Goal: Task Accomplishment & Management: Manage account settings

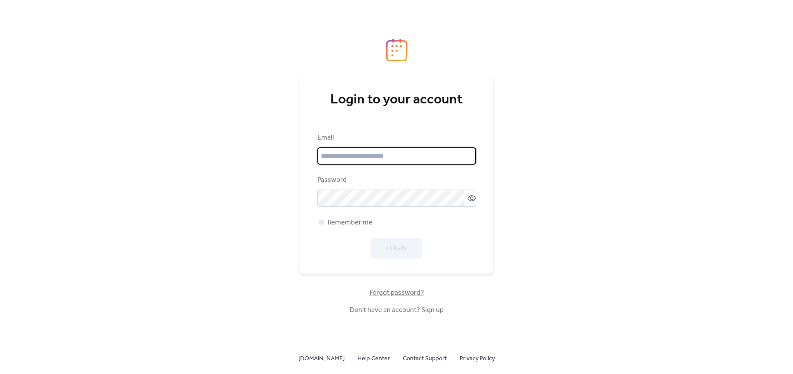
click at [368, 160] on input "email" at bounding box center [396, 156] width 159 height 17
type input "**********"
click at [323, 223] on div at bounding box center [321, 222] width 5 height 5
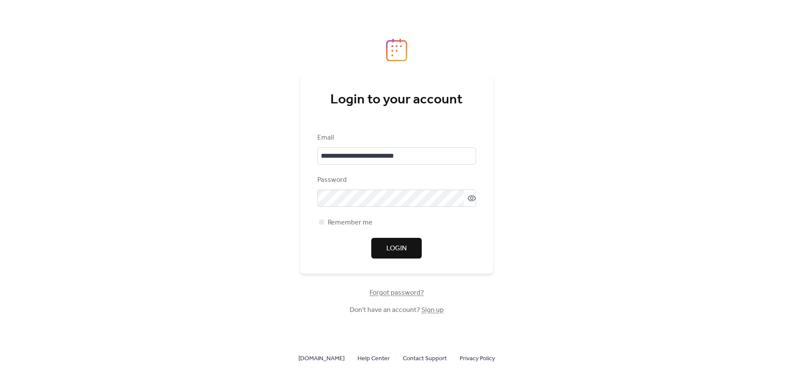
click at [383, 245] on button "Login" at bounding box center [396, 248] width 50 height 21
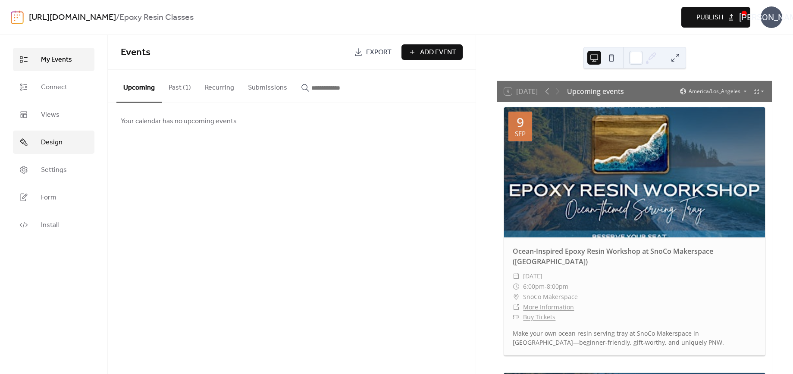
click at [47, 145] on span "Design" at bounding box center [52, 143] width 22 height 10
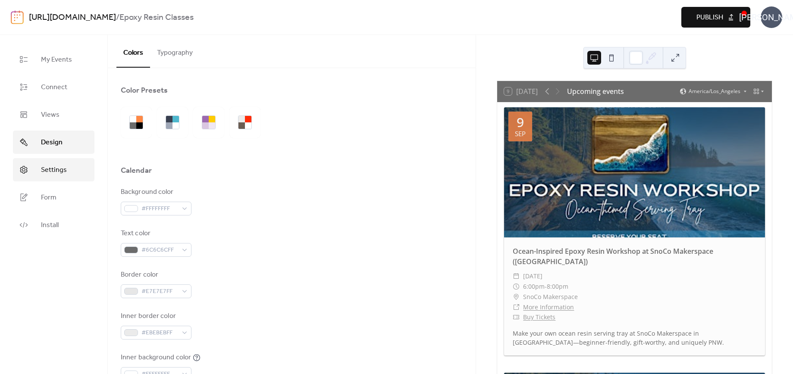
click at [56, 168] on span "Settings" at bounding box center [54, 170] width 26 height 10
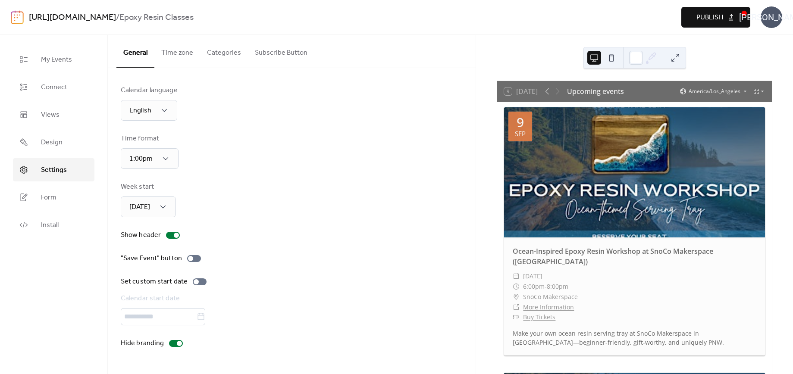
click at [611, 56] on button at bounding box center [612, 58] width 14 height 14
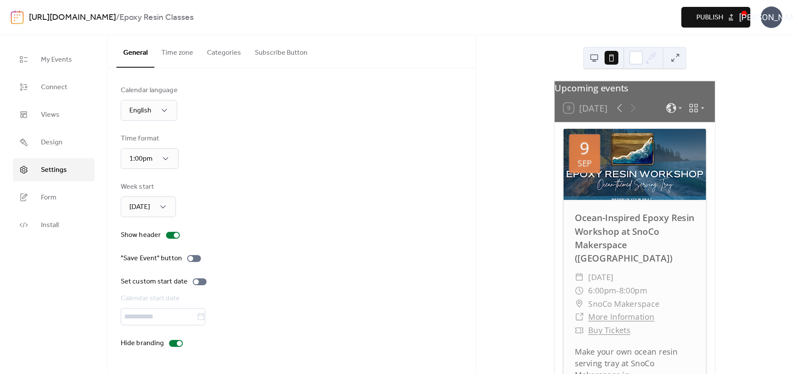
click at [594, 57] on button at bounding box center [595, 58] width 14 height 14
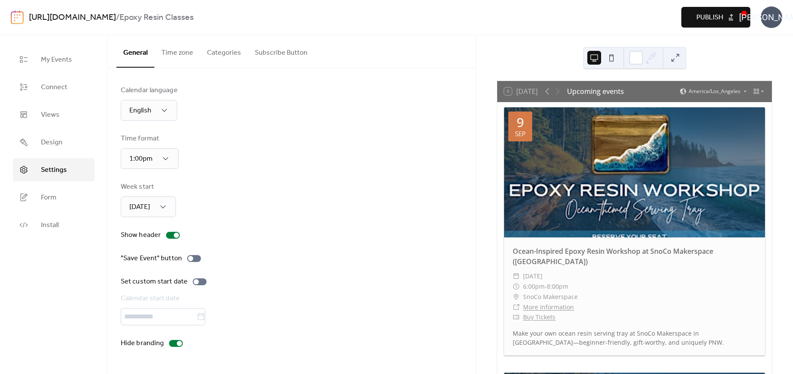
click at [168, 46] on button "Time zone" at bounding box center [177, 51] width 46 height 32
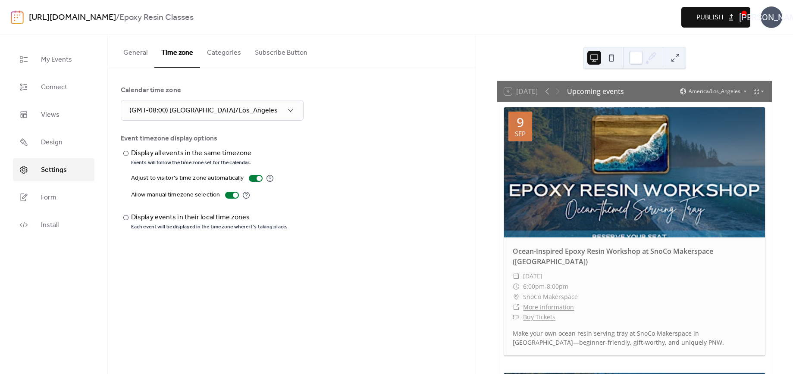
click at [226, 52] on button "Categories" at bounding box center [224, 51] width 48 height 32
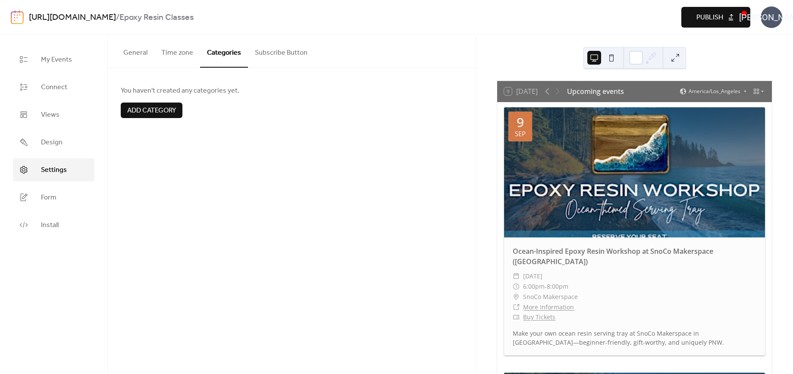
click at [145, 113] on span "Add category" at bounding box center [151, 111] width 49 height 10
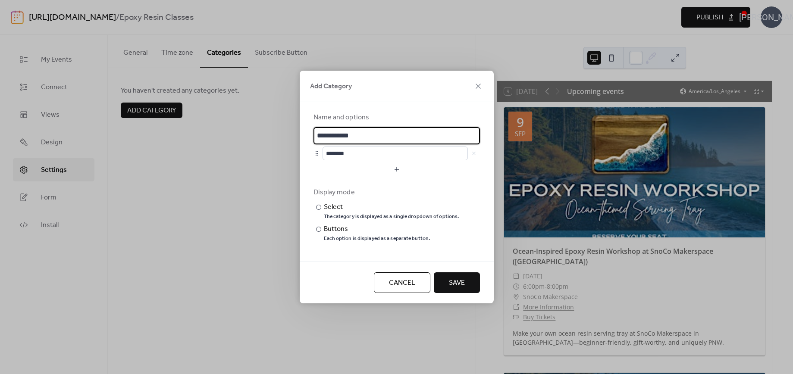
click at [415, 283] on button "Cancel" at bounding box center [402, 283] width 57 height 21
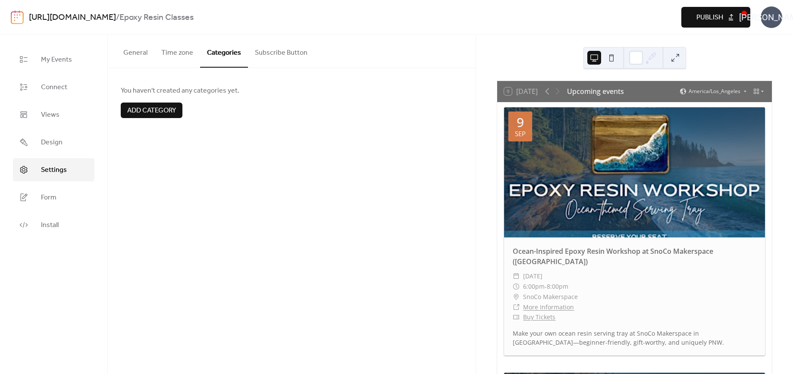
click at [270, 52] on button "Subscribe Button" at bounding box center [281, 51] width 66 height 32
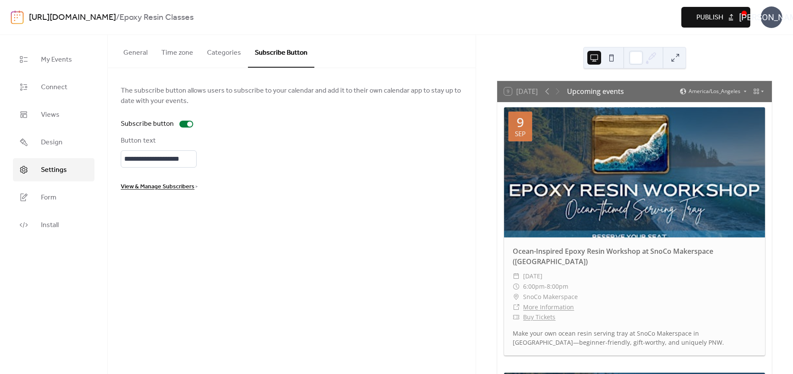
click at [144, 51] on button "General" at bounding box center [135, 51] width 38 height 32
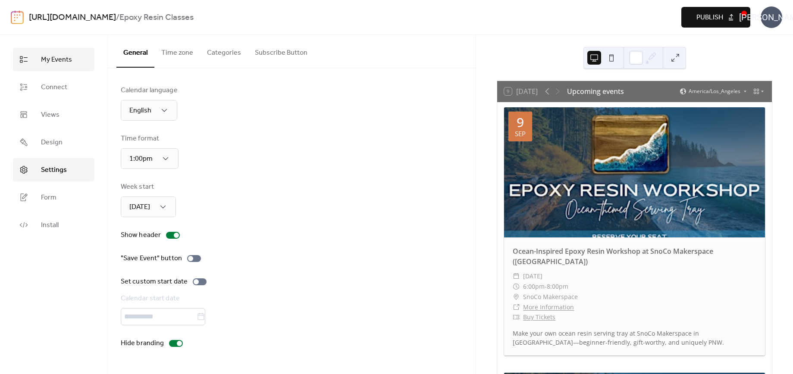
click at [57, 59] on span "My Events" at bounding box center [56, 60] width 31 height 10
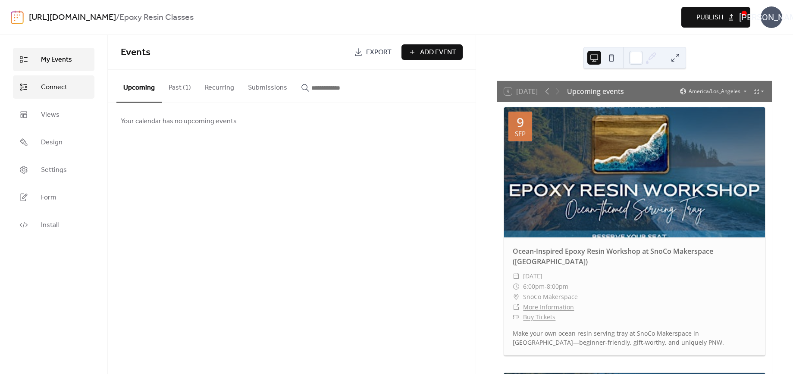
click at [47, 88] on span "Connect" at bounding box center [54, 87] width 26 height 10
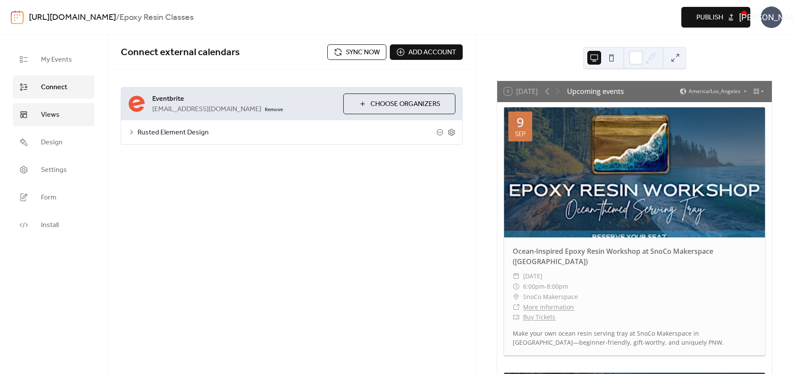
click at [53, 119] on span "Views" at bounding box center [50, 115] width 19 height 10
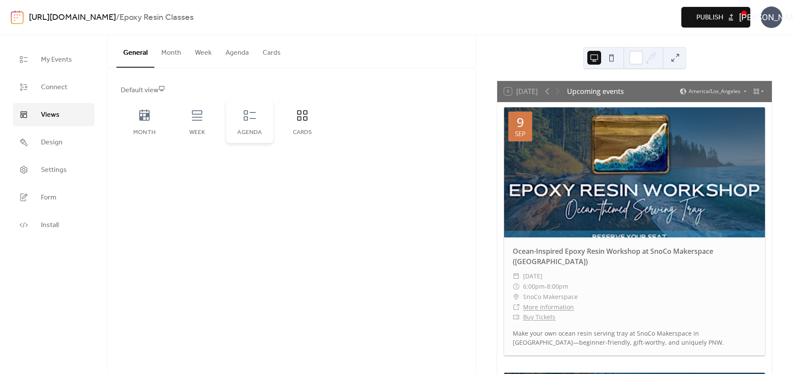
click at [253, 118] on icon at bounding box center [250, 115] width 12 height 10
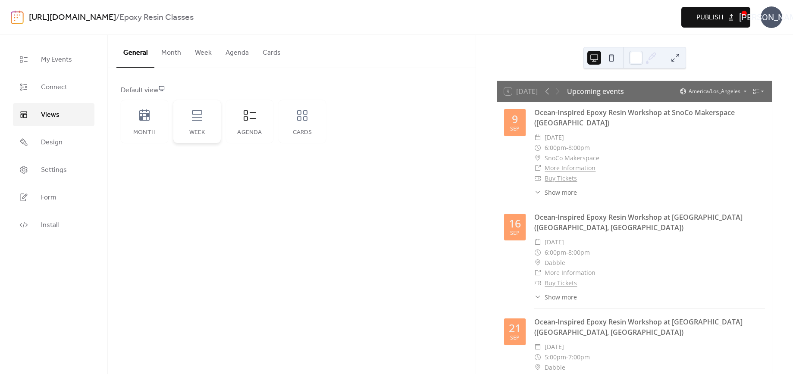
click at [195, 122] on icon at bounding box center [197, 116] width 14 height 14
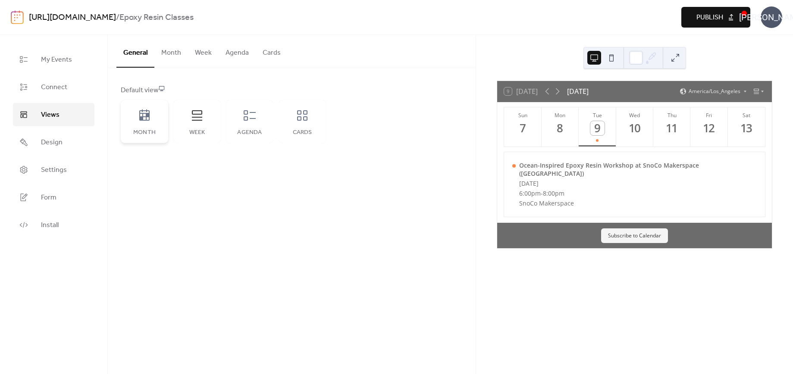
click at [141, 127] on div "Month" at bounding box center [144, 121] width 47 height 43
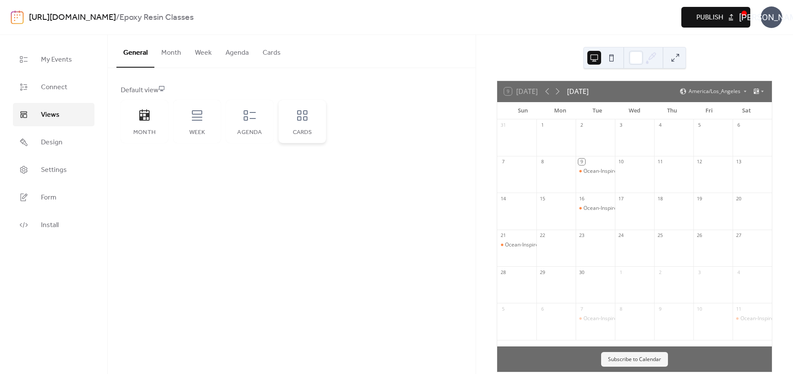
click at [308, 116] on icon at bounding box center [302, 116] width 14 height 14
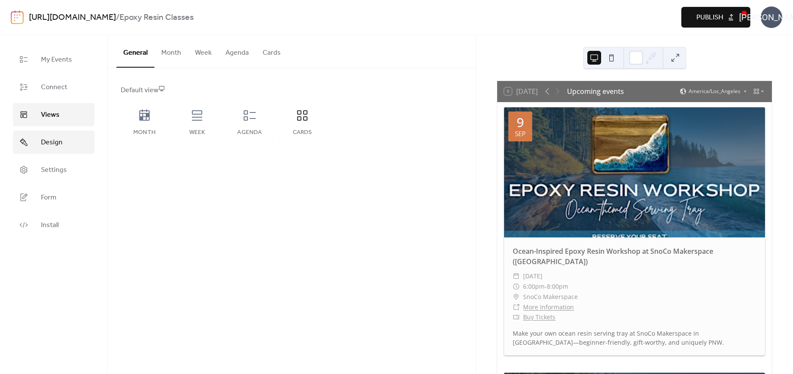
click at [42, 144] on span "Design" at bounding box center [52, 143] width 22 height 10
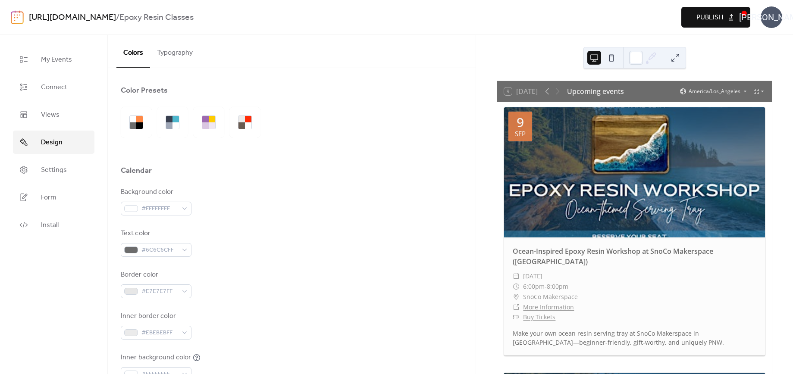
click at [179, 54] on button "Typography" at bounding box center [175, 51] width 50 height 32
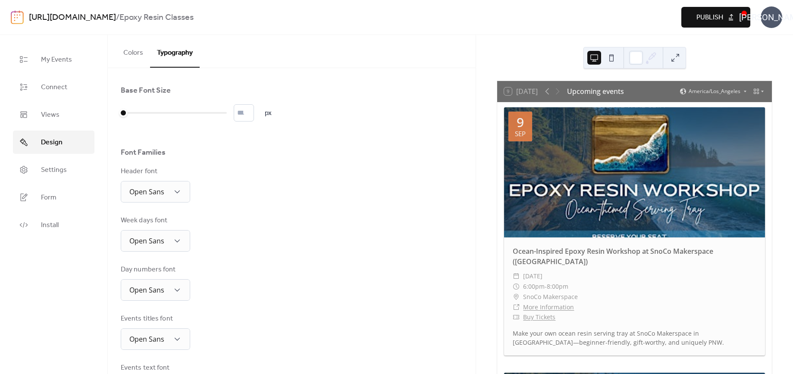
click at [137, 53] on button "Colors" at bounding box center [133, 51] width 34 height 32
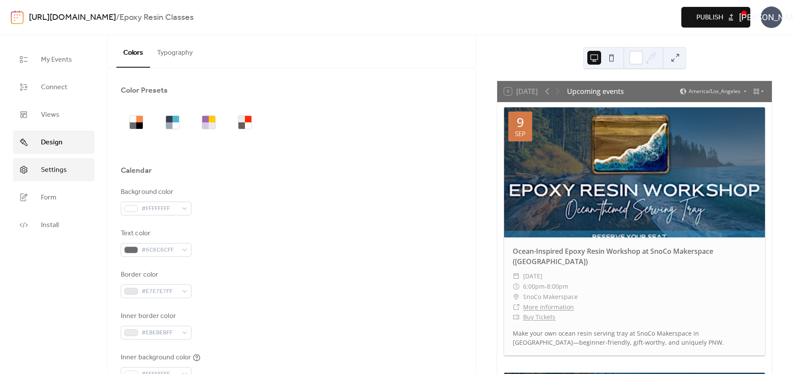
click at [49, 171] on span "Settings" at bounding box center [54, 170] width 26 height 10
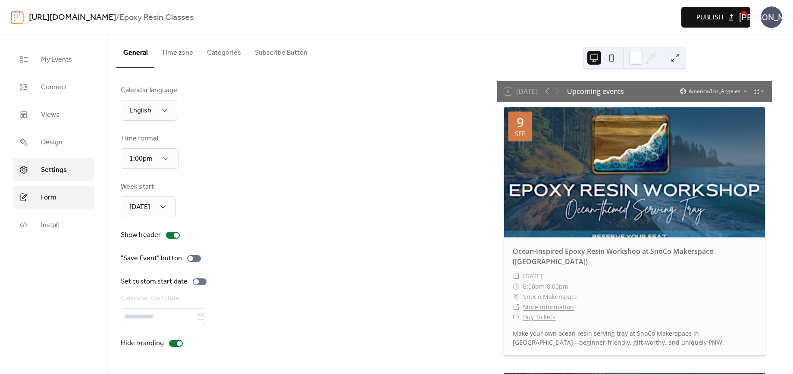
click at [50, 197] on span "Form" at bounding box center [49, 198] width 16 height 10
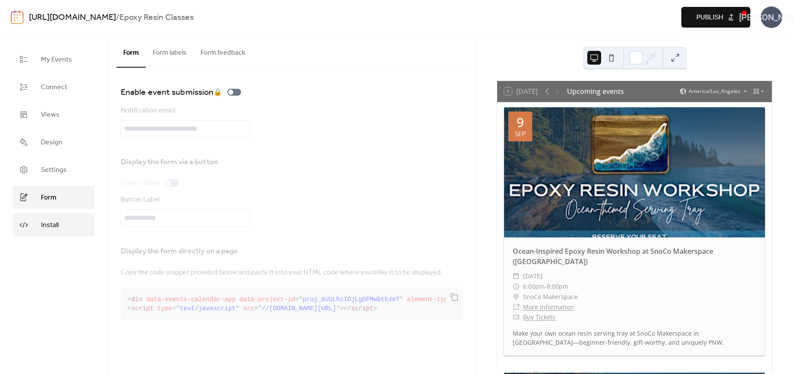
click at [52, 222] on span "Install" at bounding box center [50, 225] width 18 height 10
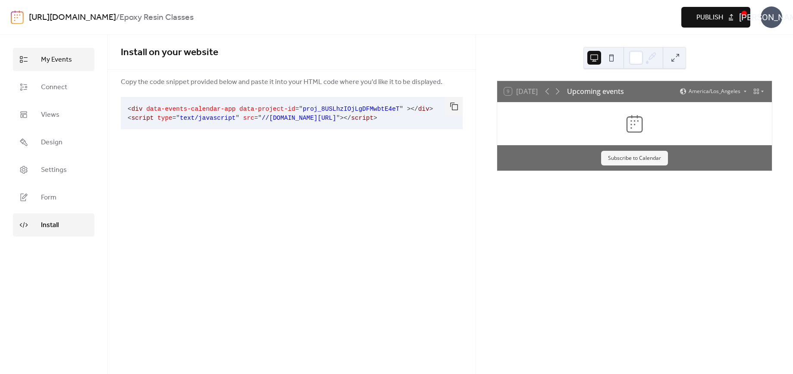
click at [44, 56] on span "My Events" at bounding box center [56, 60] width 31 height 10
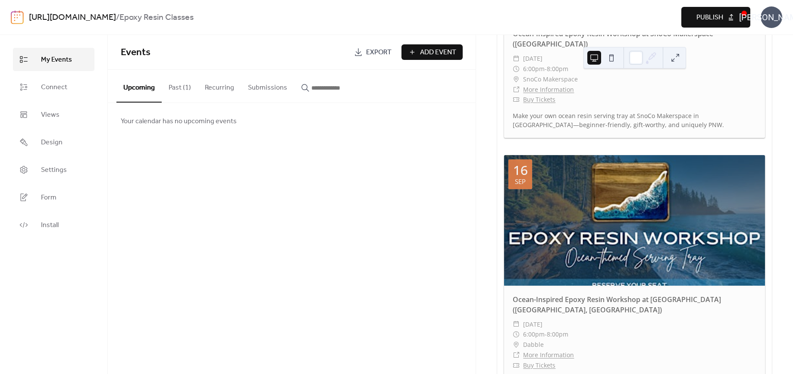
scroll to position [267, 0]
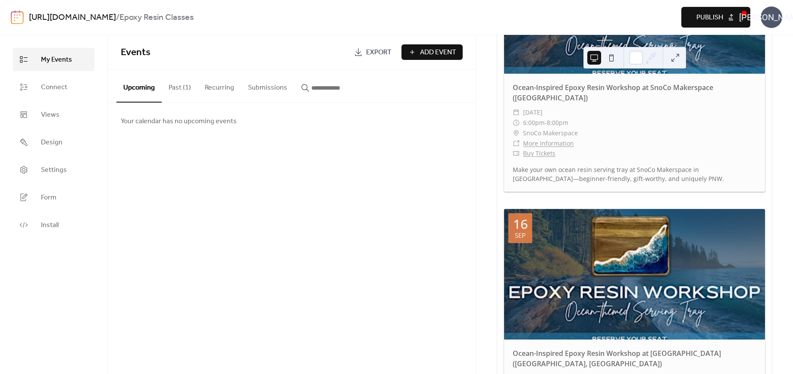
scroll to position [186, 0]
